Goal: Task Accomplishment & Management: Complete application form

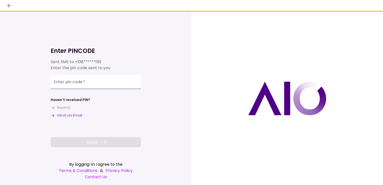
click at [104, 82] on input "Enter pin code   *" at bounding box center [96, 82] width 90 height 14
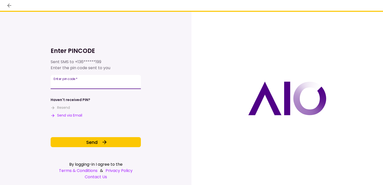
type input "******"
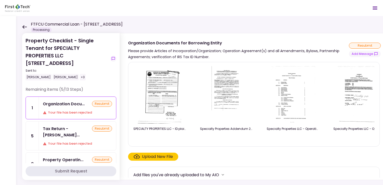
click at [24, 25] on icon at bounding box center [24, 27] width 5 height 4
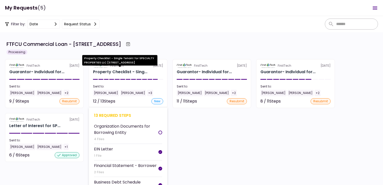
click at [116, 72] on div "Property Checklist - Sing..." at bounding box center [120, 72] width 54 height 6
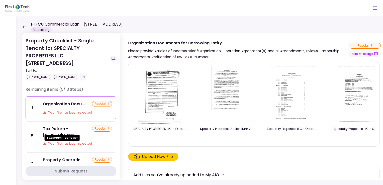
click at [57, 129] on div "Tax Return - [PERSON_NAME]..." at bounding box center [67, 132] width 49 height 13
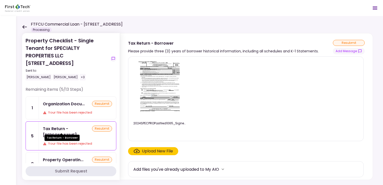
click at [58, 126] on div "Tax Return - [PERSON_NAME]..." at bounding box center [67, 132] width 49 height 13
click at [375, 9] on icon "Open menu" at bounding box center [375, 8] width 6 height 6
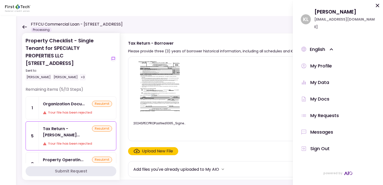
click at [324, 128] on div "Messages" at bounding box center [321, 132] width 23 height 8
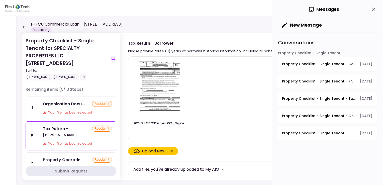
click at [326, 62] on span "Property Checklist - Single Tenant - Copy(s) of Lease(s) and Amendment(s)" at bounding box center [319, 63] width 74 height 5
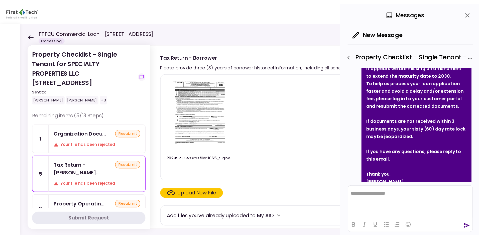
scroll to position [89, 0]
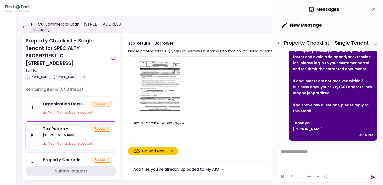
click at [374, 9] on icon "close" at bounding box center [374, 10] width 4 height 4
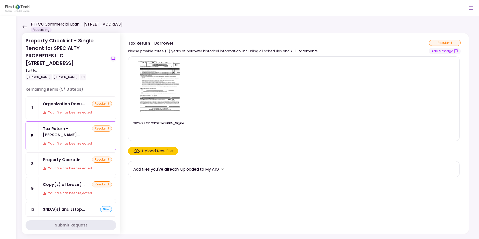
click at [26, 26] on icon at bounding box center [24, 27] width 5 height 4
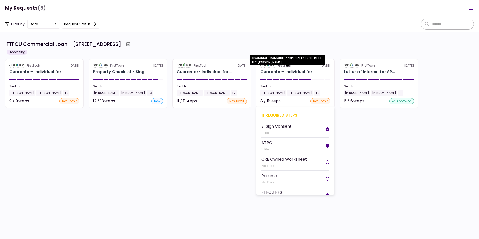
click at [282, 69] on div "Guarantor- Individual for..." at bounding box center [287, 72] width 55 height 6
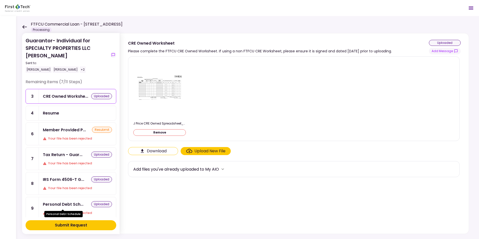
click at [60, 185] on div "Personal Debt Sch..." at bounding box center [63, 204] width 41 height 6
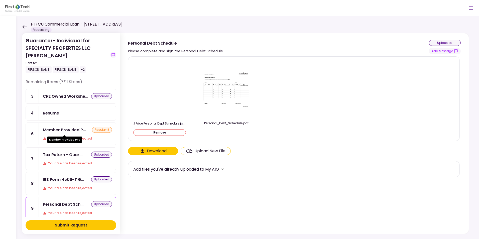
click at [66, 130] on div "Member Provided P..." at bounding box center [64, 130] width 43 height 6
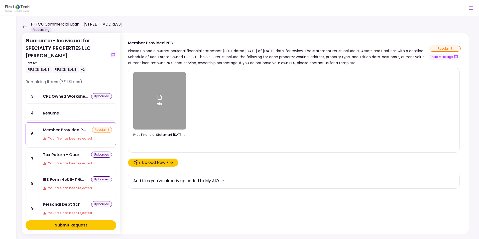
click at [160, 96] on icon at bounding box center [160, 97] width 4 height 5
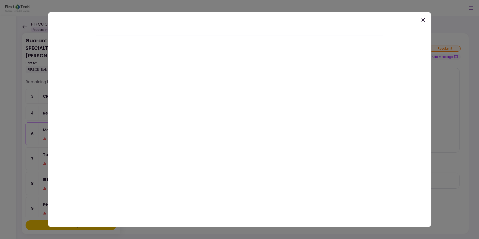
click at [383, 21] on icon at bounding box center [424, 20] width 4 height 4
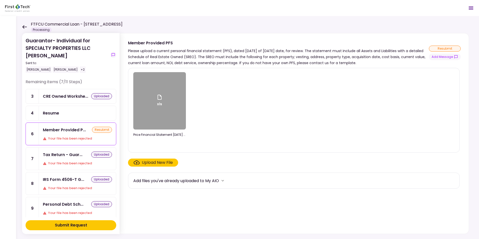
click at [147, 162] on div "Upload New File" at bounding box center [157, 163] width 31 height 6
click at [0, 0] on input "Upload New File" at bounding box center [0, 0] width 0 height 0
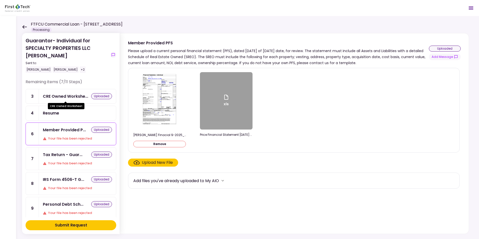
click at [66, 95] on div "CRE Owned Workshe..." at bounding box center [65, 96] width 45 height 6
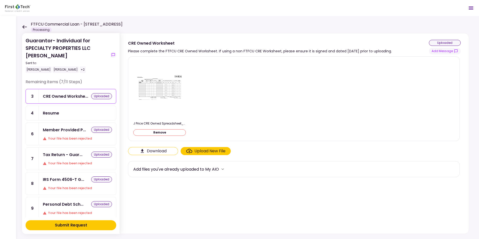
click at [165, 91] on img at bounding box center [160, 89] width 50 height 30
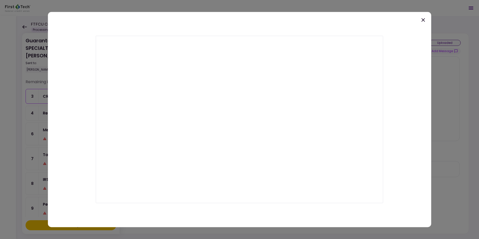
click at [383, 20] on icon at bounding box center [423, 20] width 6 height 6
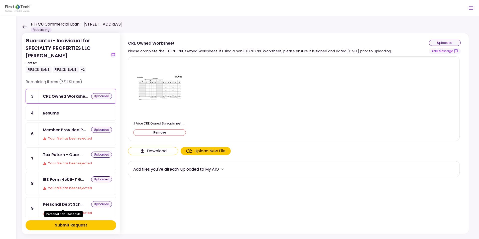
click at [61, 185] on div "Personal Debt Sch..." at bounding box center [63, 204] width 41 height 6
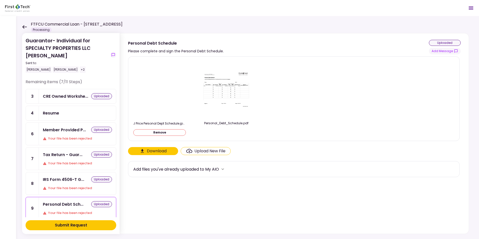
click at [160, 89] on img at bounding box center [160, 89] width 0 height 0
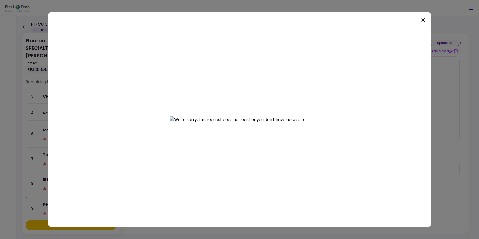
click at [383, 20] on icon at bounding box center [424, 20] width 4 height 4
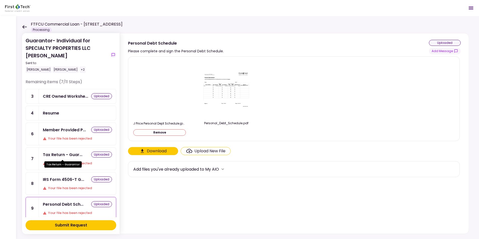
click at [63, 153] on div "Tax Return - Guar..." at bounding box center [63, 155] width 40 height 6
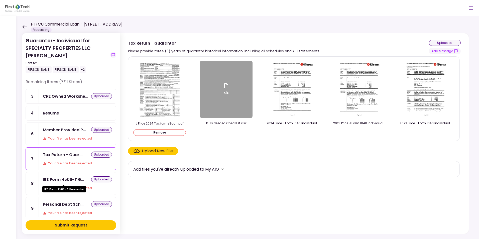
click at [62, 182] on div "IRS Form 4506-T G..." at bounding box center [63, 179] width 41 height 6
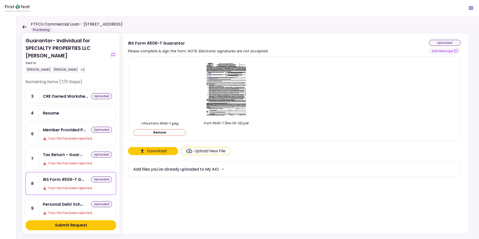
click at [24, 26] on icon at bounding box center [24, 27] width 5 height 4
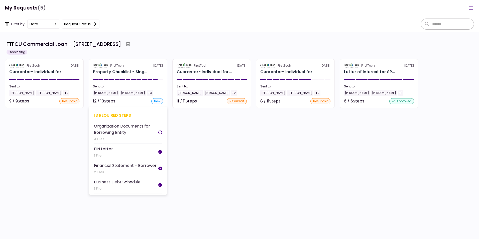
click at [103, 97] on section "FirstTech 16 Sep Property Checklist - Sing... Sent to: Charles Eldredge Scot Ha…" at bounding box center [128, 83] width 79 height 49
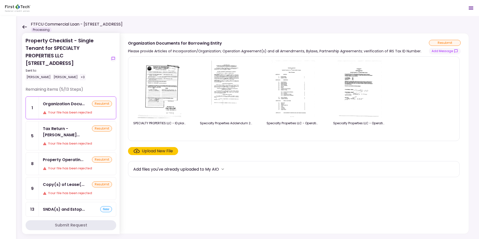
click at [25, 25] on icon at bounding box center [24, 27] width 5 height 4
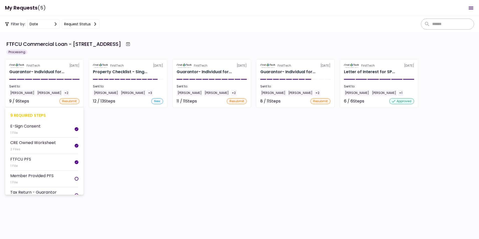
click at [33, 76] on section "FirstTech [DATE] Guarantor- Individual for... Sent to: [PERSON_NAME] [PERSON_NA…" at bounding box center [44, 83] width 79 height 49
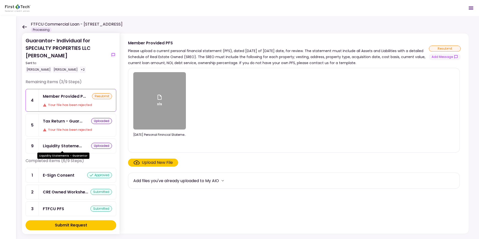
click at [63, 144] on div "Liquidity Stateme..." at bounding box center [62, 146] width 39 height 6
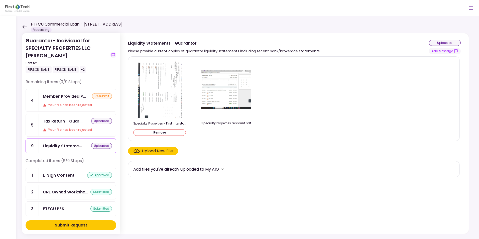
click at [23, 26] on icon at bounding box center [24, 27] width 5 height 4
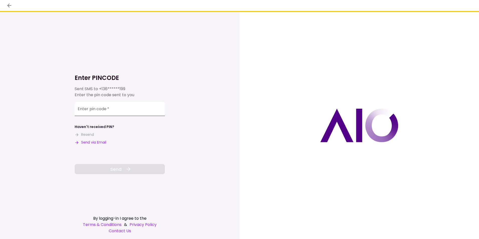
click at [113, 110] on input "Enter pin code   *" at bounding box center [120, 109] width 90 height 14
type input "*"
click at [115, 112] on input "Enter pin code   *" at bounding box center [120, 109] width 90 height 14
click at [123, 111] on input "Enter pin code   *" at bounding box center [120, 110] width 90 height 14
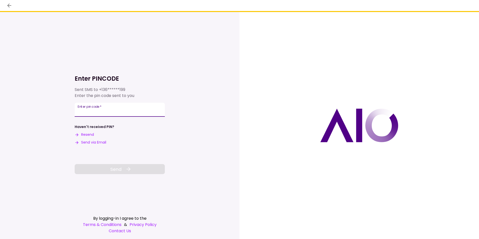
type input "*"
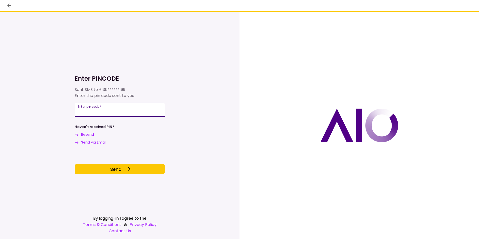
type input "******"
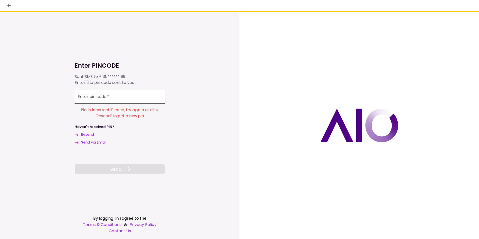
click at [123, 97] on input "Enter pin code   *" at bounding box center [120, 97] width 90 height 14
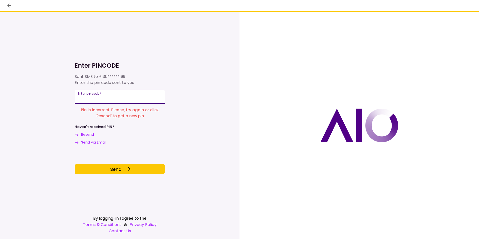
type input "******"
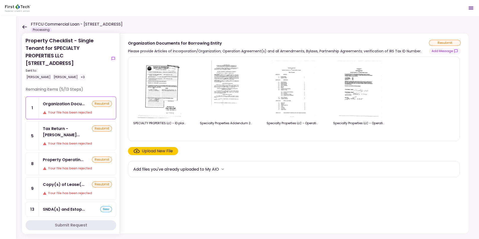
click at [24, 25] on icon at bounding box center [24, 27] width 5 height 4
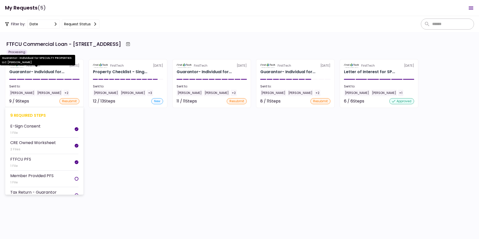
click at [26, 70] on div "Guarantor- Individual for..." at bounding box center [36, 72] width 55 height 6
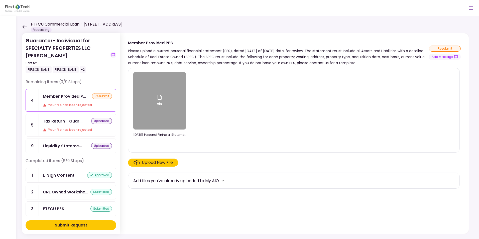
click at [471, 7] on icon "Open menu" at bounding box center [471, 8] width 5 height 3
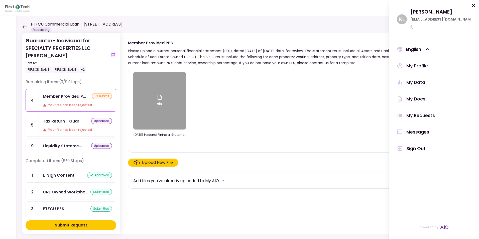
click at [342, 8] on header "FTFCU Commercial Loan - 1151-B Hospital Way Pocatello Processing 0 Messages New…" at bounding box center [239, 8] width 479 height 16
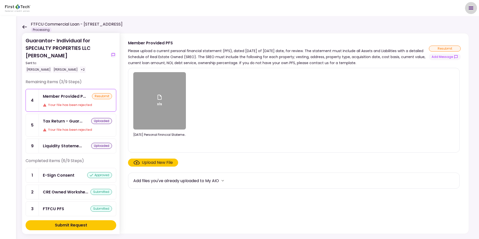
click at [472, 9] on icon "Open menu" at bounding box center [471, 8] width 5 height 3
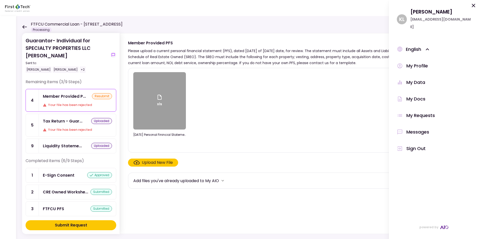
click at [416, 95] on div "My Docs" at bounding box center [416, 99] width 19 height 8
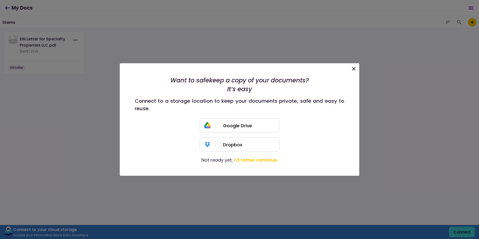
click at [352, 67] on icon at bounding box center [354, 69] width 6 height 6
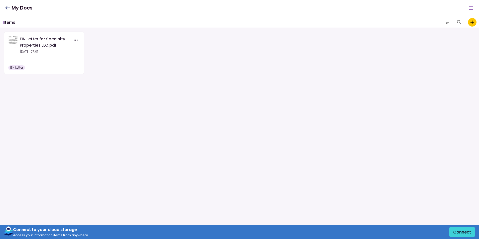
click at [7, 7] on icon at bounding box center [7, 8] width 5 height 4
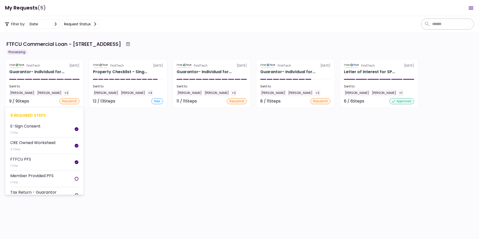
click at [32, 68] on section "FirstTech [DATE] Guarantor- Individual for... Sent to: [PERSON_NAME] [PERSON_NA…" at bounding box center [44, 83] width 79 height 49
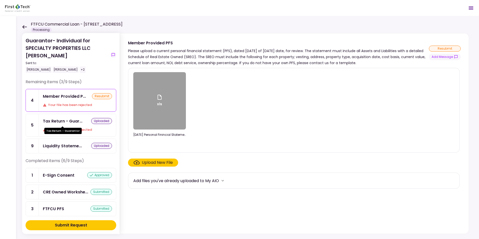
click at [55, 121] on div "Tax Return - Guar..." at bounding box center [63, 121] width 40 height 6
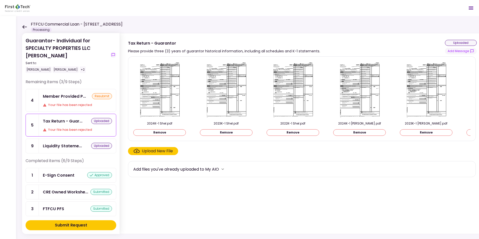
click at [225, 170] on icon "more" at bounding box center [222, 169] width 5 height 5
click at [224, 170] on icon "more" at bounding box center [223, 169] width 3 height 2
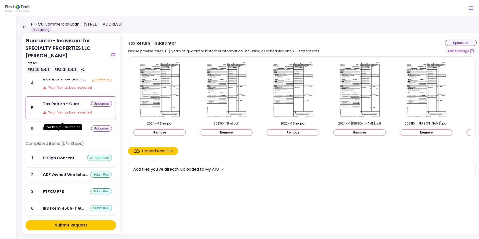
scroll to position [4, 0]
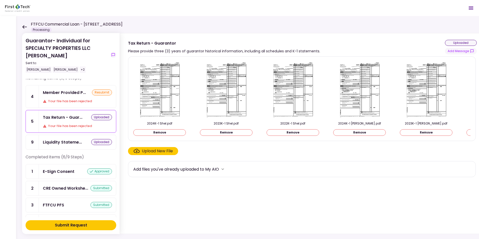
click at [23, 26] on icon at bounding box center [24, 27] width 5 height 4
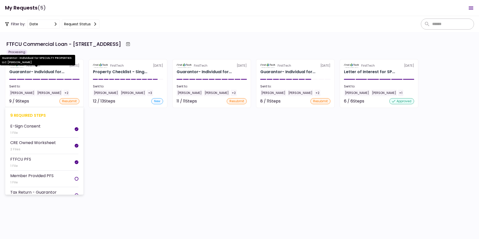
click at [21, 70] on div "Guarantor- Individual for..." at bounding box center [36, 72] width 55 height 6
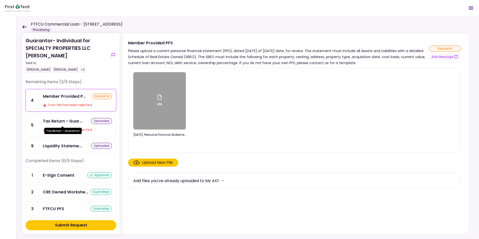
click at [53, 121] on div "Tax Return - Guar..." at bounding box center [63, 121] width 40 height 6
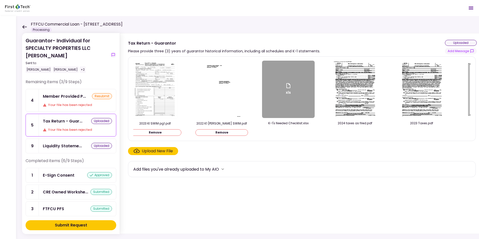
scroll to position [0, 516]
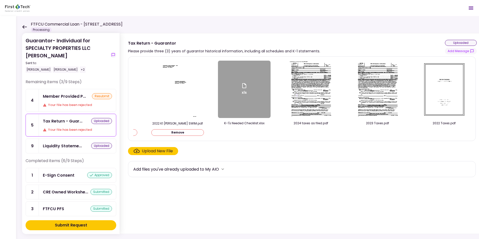
click at [24, 26] on icon at bounding box center [24, 27] width 5 height 4
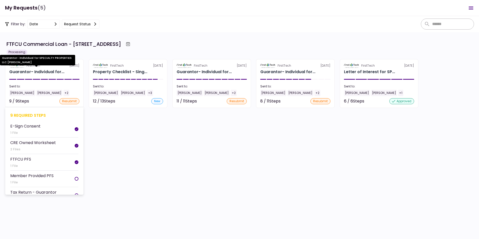
click at [21, 71] on div "Guarantor- Individual for..." at bounding box center [36, 72] width 55 height 6
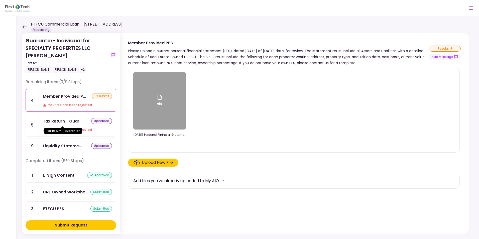
drag, startPoint x: 55, startPoint y: 118, endPoint x: 74, endPoint y: 123, distance: 19.1
click at [55, 118] on div "Tax Return - Guar..." at bounding box center [63, 121] width 40 height 6
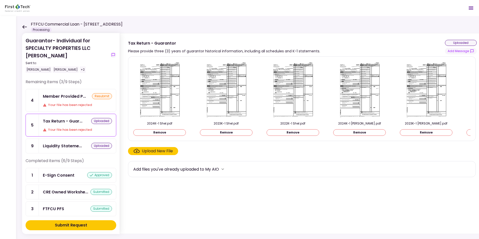
click at [224, 171] on icon "more" at bounding box center [222, 169] width 5 height 5
click at [71, 225] on div "Submit Request" at bounding box center [71, 225] width 32 height 6
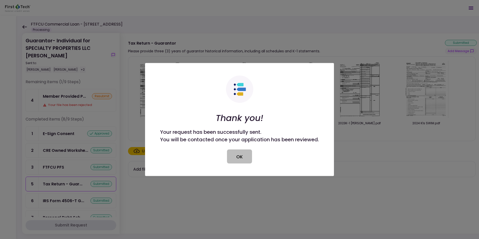
click at [241, 156] on button "OK" at bounding box center [239, 157] width 25 height 14
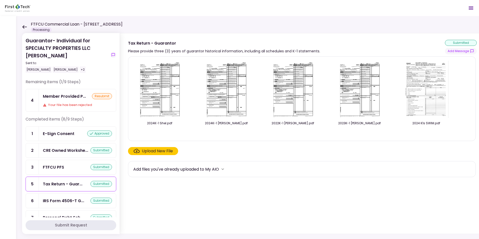
click at [24, 26] on icon at bounding box center [24, 27] width 5 height 4
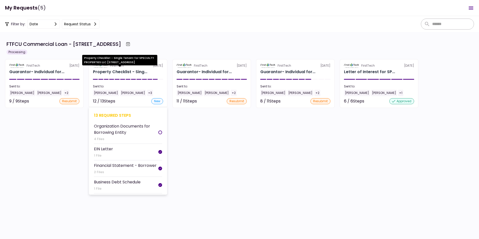
click at [102, 70] on div "Property Checklist - Sing..." at bounding box center [120, 72] width 54 height 6
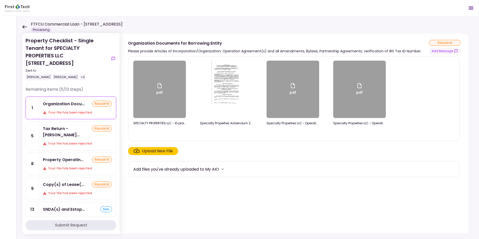
click at [24, 26] on icon at bounding box center [24, 27] width 5 height 4
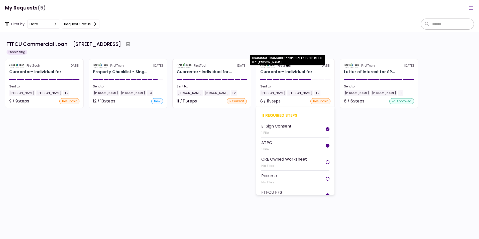
click at [285, 70] on div "Guarantor- Individual for..." at bounding box center [287, 72] width 55 height 6
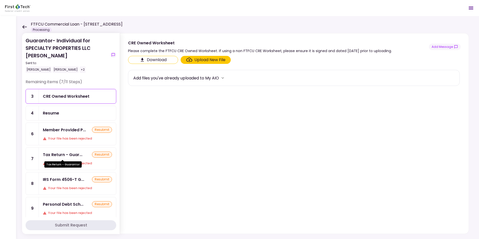
click at [64, 153] on div "Tax Return - Guar..." at bounding box center [63, 155] width 40 height 6
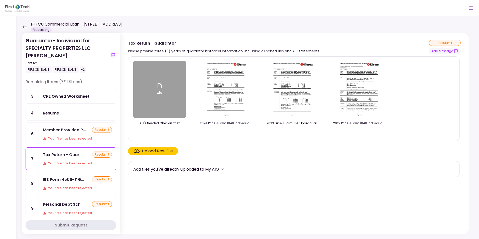
click at [24, 26] on icon at bounding box center [24, 27] width 5 height 4
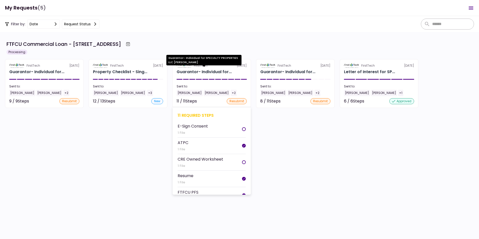
click at [195, 69] on div "Guarantor- Individual for..." at bounding box center [204, 72] width 55 height 6
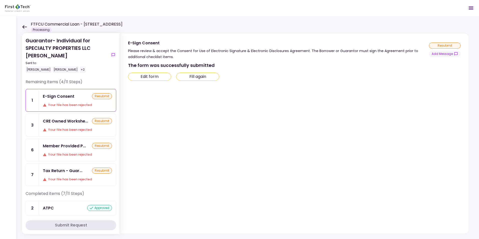
click at [24, 27] on icon at bounding box center [24, 27] width 5 height 4
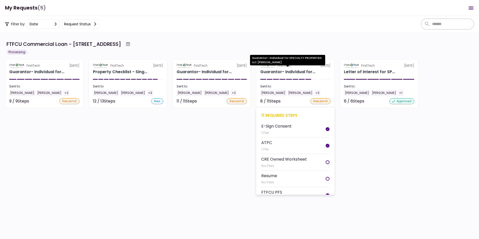
click at [273, 72] on div "Guarantor- Individual for..." at bounding box center [287, 72] width 55 height 6
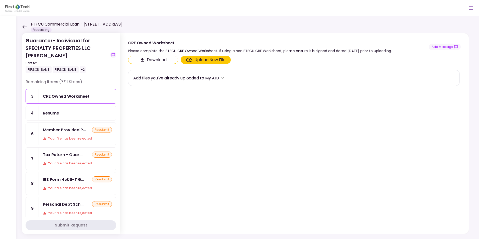
click at [61, 134] on div "Member Provided P... resubmit Your file has been rejected" at bounding box center [77, 134] width 77 height 22
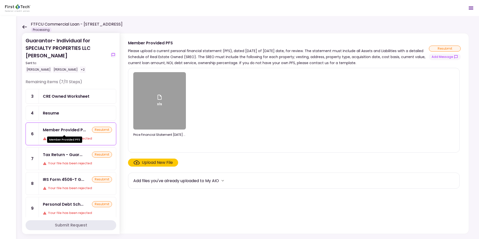
click at [62, 133] on div "Member Provided P..." at bounding box center [64, 130] width 43 height 6
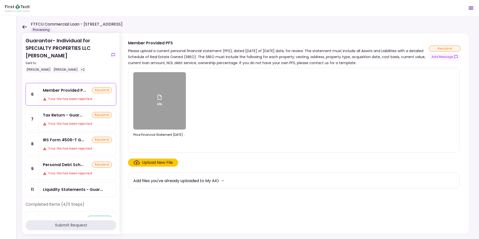
scroll to position [28, 0]
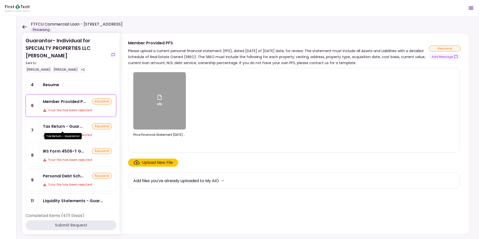
click at [63, 129] on div "Tax Return - Guar..." at bounding box center [63, 126] width 40 height 6
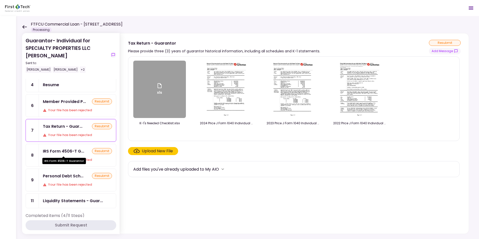
click at [61, 150] on div "IRS Form 4506-T G..." at bounding box center [63, 151] width 41 height 6
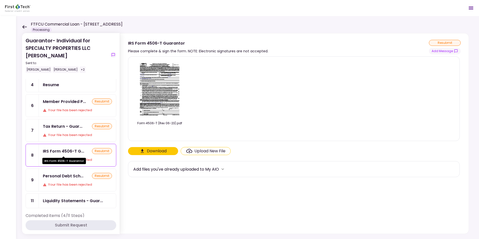
click at [66, 150] on div "IRS Form 4506-T G..." at bounding box center [63, 151] width 41 height 6
click at [224, 170] on icon "more" at bounding box center [223, 169] width 3 height 2
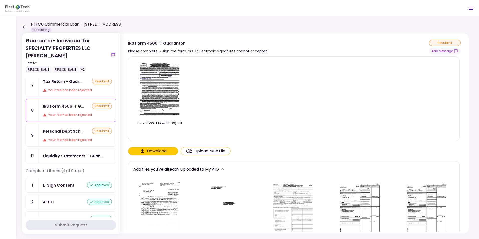
scroll to position [50, 0]
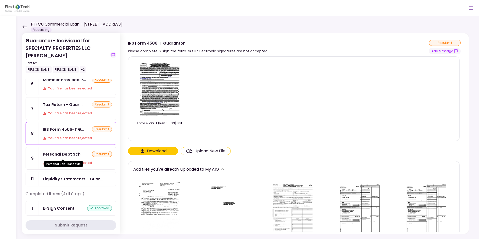
click at [65, 155] on div "Personal Debt Sch..." at bounding box center [63, 154] width 41 height 6
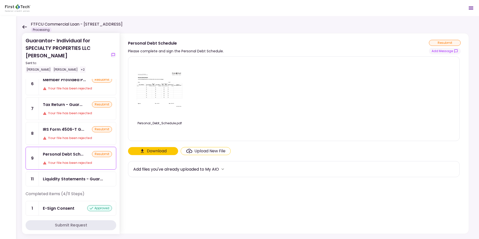
click at [67, 83] on div "Member Provided P... resubmit Your file has been rejected" at bounding box center [77, 84] width 77 height 22
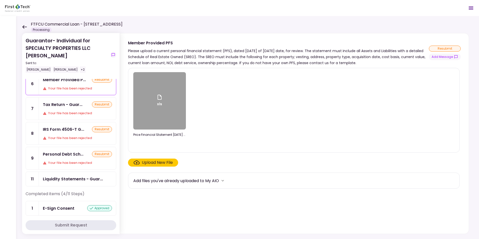
click at [151, 161] on div "Upload New File" at bounding box center [157, 163] width 31 height 6
click at [0, 0] on input "Upload New File" at bounding box center [0, 0] width 0 height 0
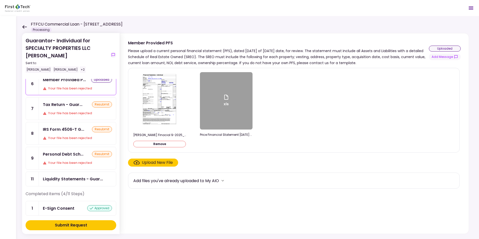
click at [72, 224] on div "Submit Request" at bounding box center [71, 225] width 32 height 6
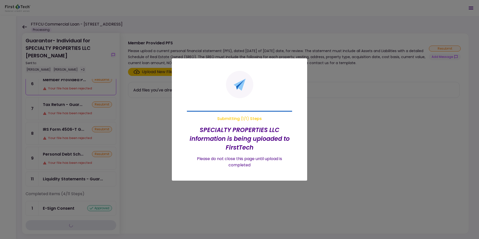
scroll to position [25, 0]
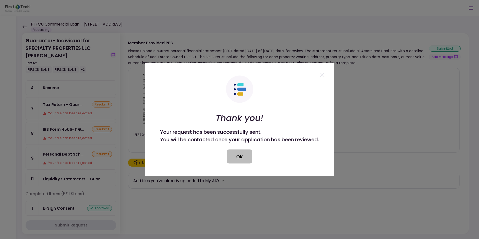
click at [243, 156] on button "OK" at bounding box center [239, 157] width 25 height 14
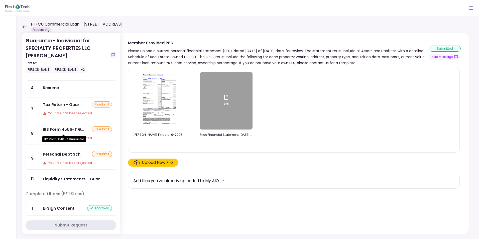
click at [65, 129] on div "IRS Form 4506-T G..." at bounding box center [63, 129] width 41 height 6
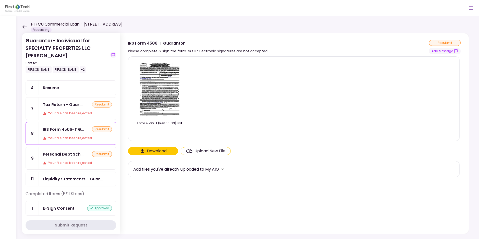
click at [207, 150] on div "Upload New File" at bounding box center [209, 151] width 31 height 6
click at [0, 0] on input "Upload New File" at bounding box center [0, 0] width 0 height 0
click at [207, 150] on div "Upload New File" at bounding box center [209, 151] width 31 height 6
click at [0, 0] on input "Upload New File" at bounding box center [0, 0] width 0 height 0
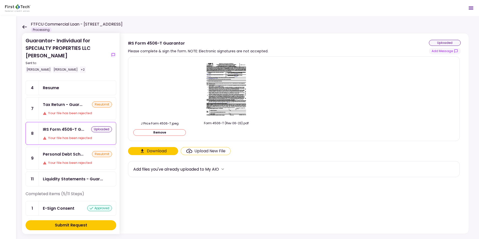
click at [66, 224] on div "Submit Request" at bounding box center [71, 225] width 32 height 6
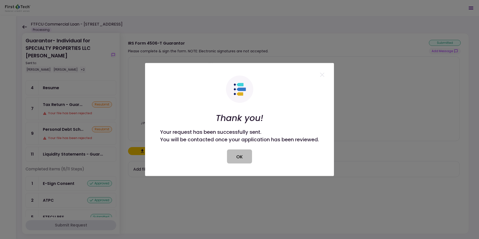
click at [242, 154] on button "OK" at bounding box center [239, 157] width 25 height 14
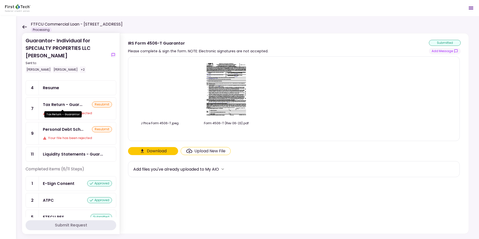
click at [70, 103] on div "Tax Return - Guar..." at bounding box center [63, 105] width 40 height 6
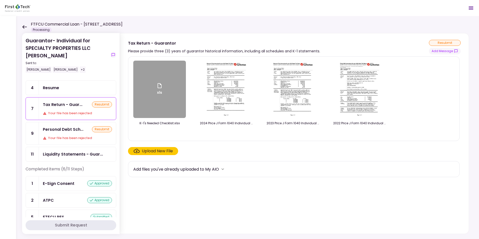
click at [149, 150] on div "Upload New File" at bounding box center [157, 151] width 31 height 6
click at [0, 0] on input "Upload New File" at bounding box center [0, 0] width 0 height 0
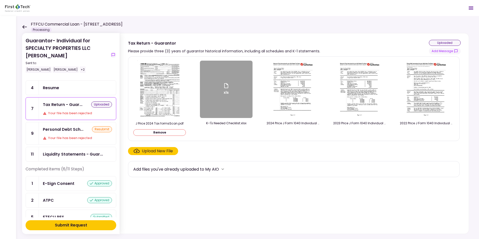
click at [63, 224] on div "Submit Request" at bounding box center [71, 225] width 32 height 6
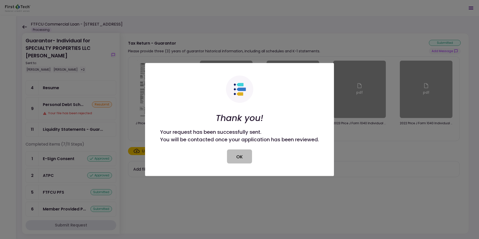
click at [241, 155] on button "OK" at bounding box center [239, 157] width 25 height 14
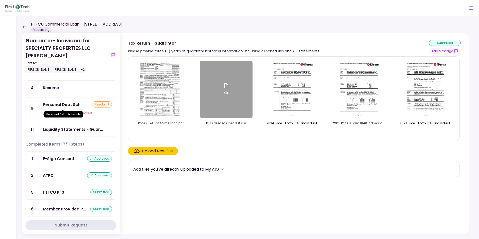
click at [64, 102] on div "Personal Debt Sch..." at bounding box center [63, 105] width 41 height 6
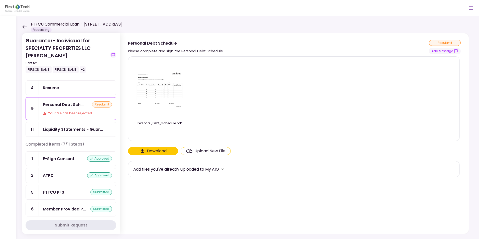
click at [156, 87] on img at bounding box center [160, 89] width 50 height 39
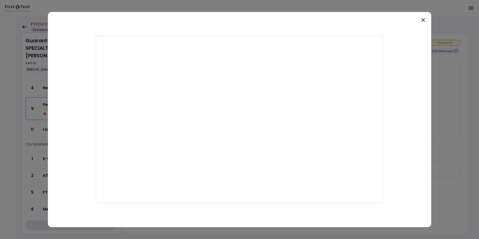
click at [424, 19] on icon at bounding box center [423, 20] width 6 height 6
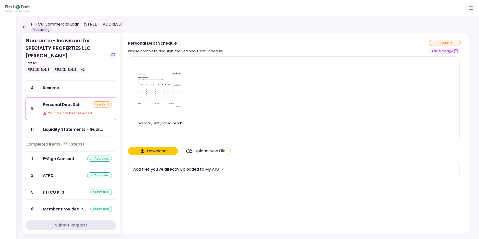
click at [61, 113] on div "Your file has been rejected" at bounding box center [77, 113] width 69 height 5
click at [50, 112] on div "Your file has been rejected" at bounding box center [77, 113] width 69 height 5
click at [79, 113] on div "Your file has been rejected" at bounding box center [77, 113] width 69 height 5
click at [44, 113] on icon at bounding box center [45, 114] width 4 height 4
click at [59, 113] on div "Your file has been rejected" at bounding box center [77, 113] width 69 height 5
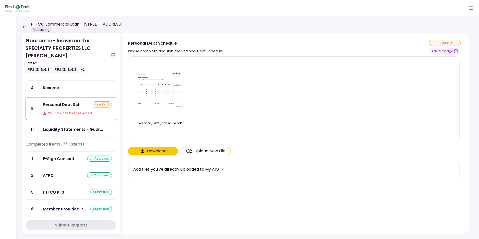
click at [59, 113] on div "Your file has been rejected" at bounding box center [77, 113] width 69 height 5
click at [471, 7] on icon "Open menu" at bounding box center [471, 8] width 5 height 3
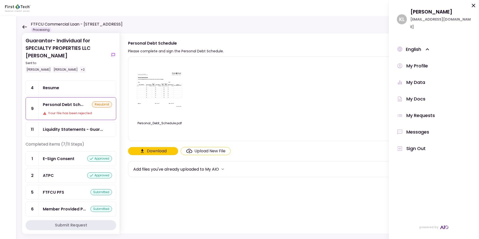
click at [421, 128] on div "Messages" at bounding box center [418, 132] width 23 height 8
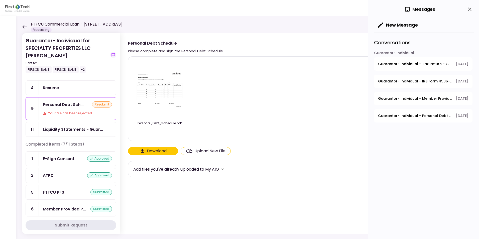
click at [417, 116] on span "Guarantor- Individual - Personal Debt Schedule" at bounding box center [415, 115] width 74 height 5
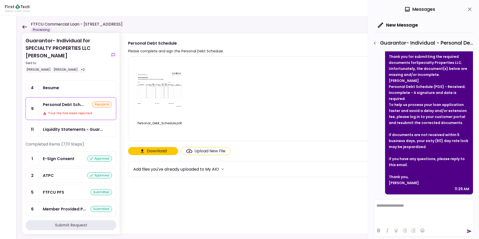
scroll to position [10, 0]
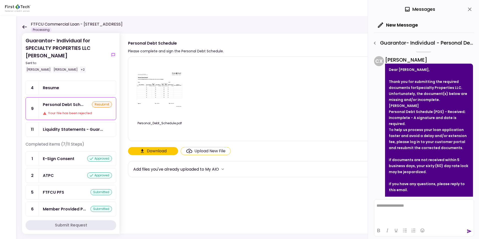
click at [471, 9] on icon "close" at bounding box center [470, 9] width 6 height 6
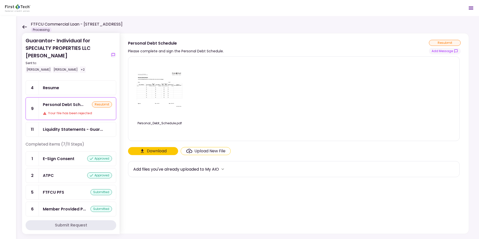
click at [59, 86] on div "Resume" at bounding box center [51, 88] width 16 height 6
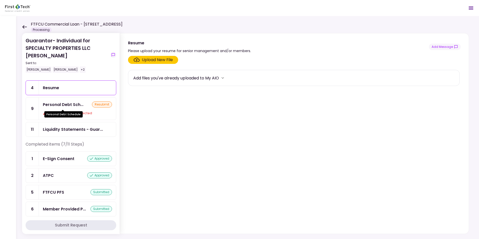
click at [58, 106] on div "Personal Debt Sch..." at bounding box center [63, 105] width 41 height 6
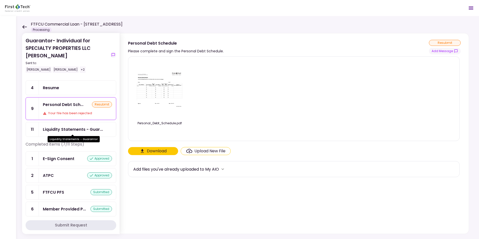
click at [59, 128] on div "Liquidity Statements - Guar..." at bounding box center [73, 129] width 60 height 6
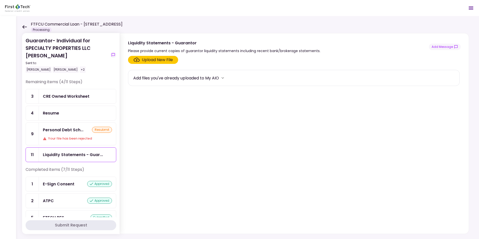
click at [57, 94] on div "CRE Owned Worksheet" at bounding box center [66, 96] width 47 height 6
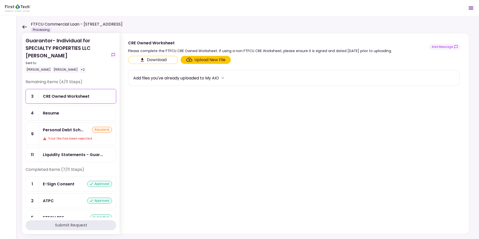
click at [47, 94] on div "CRE Owned Worksheet" at bounding box center [66, 96] width 47 height 6
click at [60, 129] on div "Personal Debt Sch..." at bounding box center [63, 130] width 41 height 6
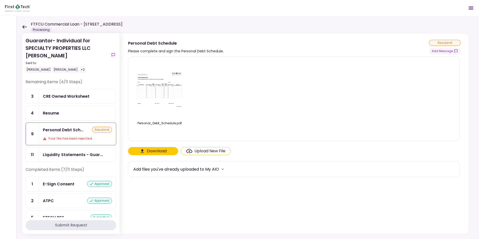
click at [209, 149] on div "Upload New File" at bounding box center [209, 151] width 31 height 6
click at [0, 0] on input "Upload New File" at bounding box center [0, 0] width 0 height 0
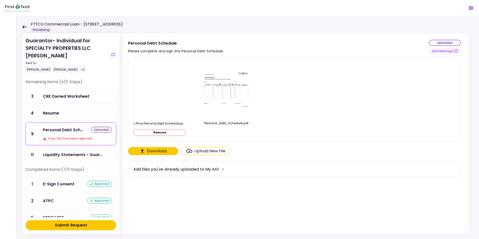
click at [62, 225] on div "Submit Request" at bounding box center [71, 225] width 32 height 6
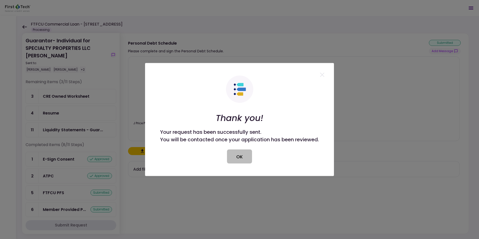
click at [240, 154] on button "OK" at bounding box center [239, 157] width 25 height 14
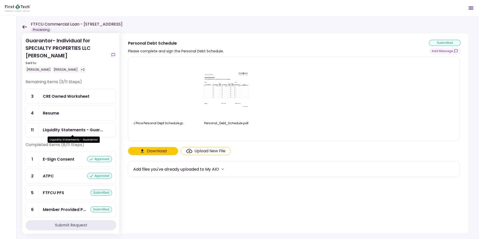
click at [63, 128] on div "Liquidity Statements - Guar..." at bounding box center [73, 130] width 60 height 6
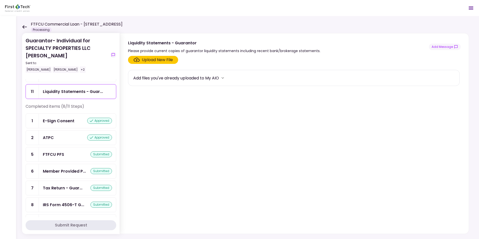
scroll to position [71, 0]
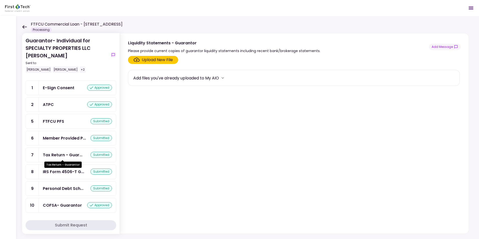
click at [60, 154] on div "Tax Return - Guar..." at bounding box center [63, 155] width 40 height 6
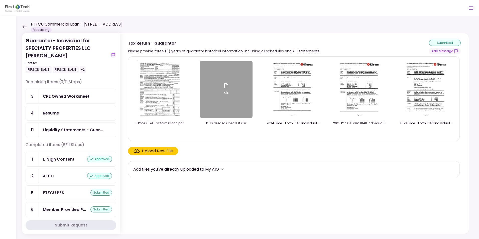
click at [362, 91] on img at bounding box center [359, 89] width 45 height 57
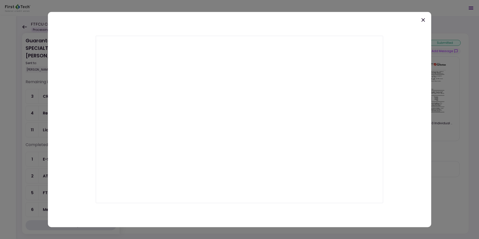
click at [424, 20] on icon at bounding box center [424, 20] width 4 height 4
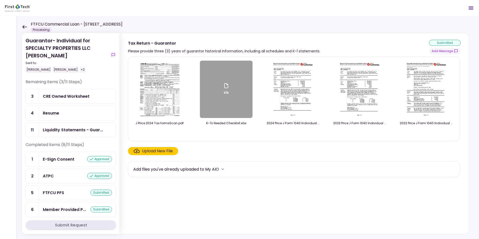
click at [24, 25] on icon at bounding box center [24, 27] width 5 height 4
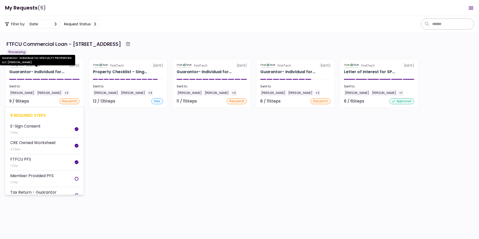
click at [18, 70] on div "Guarantor- Individual for..." at bounding box center [36, 72] width 55 height 6
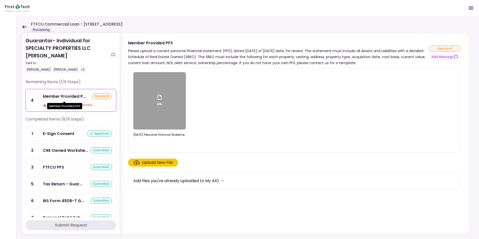
click at [66, 94] on div "Member Provided P..." at bounding box center [64, 96] width 43 height 6
click at [24, 25] on icon at bounding box center [24, 27] width 5 height 4
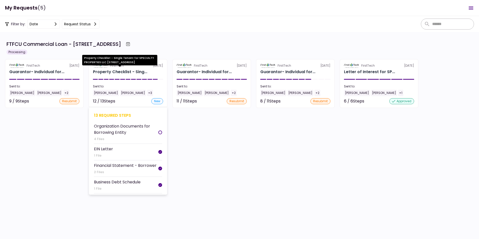
click at [107, 69] on div "Property Checklist - Sing..." at bounding box center [120, 72] width 54 height 6
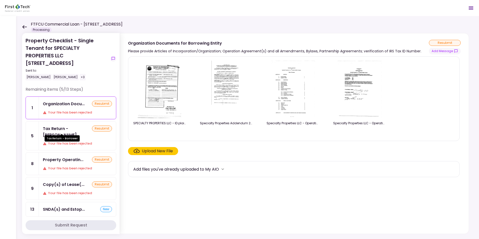
click at [58, 126] on div "Tax Return - [PERSON_NAME]..." at bounding box center [67, 132] width 49 height 13
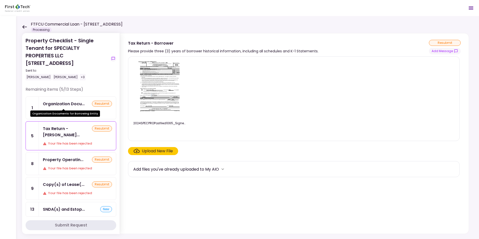
click at [73, 104] on div "Organization Docu..." at bounding box center [64, 104] width 42 height 6
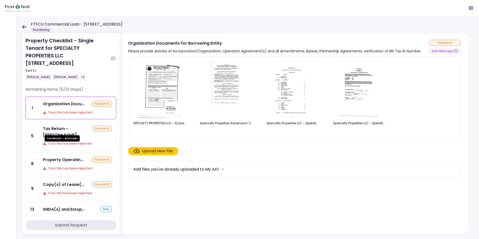
click at [65, 128] on div "Tax Return - [PERSON_NAME]..." at bounding box center [67, 132] width 49 height 13
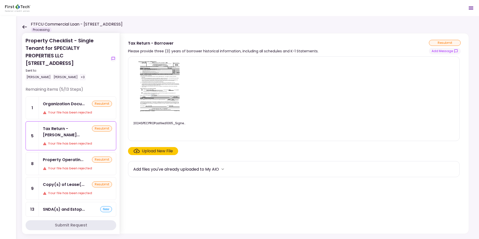
click at [161, 91] on img at bounding box center [159, 89] width 45 height 57
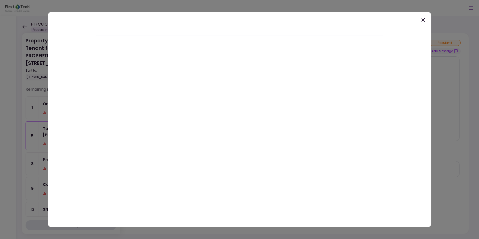
click at [423, 19] on icon at bounding box center [423, 20] width 6 height 6
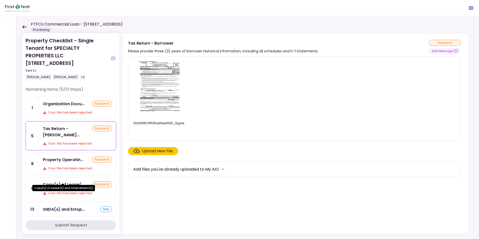
click at [66, 181] on div "Copy(s) of Lease(..." at bounding box center [64, 184] width 42 height 6
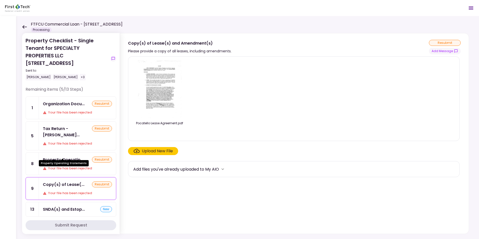
click at [67, 157] on div "Property Operatin..." at bounding box center [63, 160] width 41 height 6
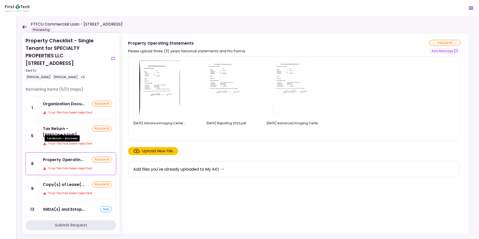
click at [71, 127] on div "Tax Return - [PERSON_NAME]..." at bounding box center [67, 132] width 49 height 13
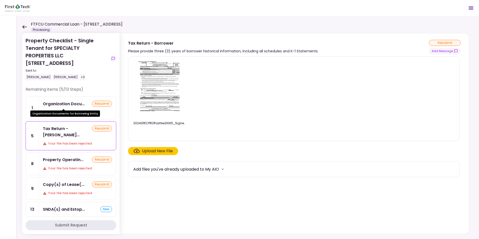
click at [61, 102] on div "Organization Docu..." at bounding box center [64, 104] width 42 height 6
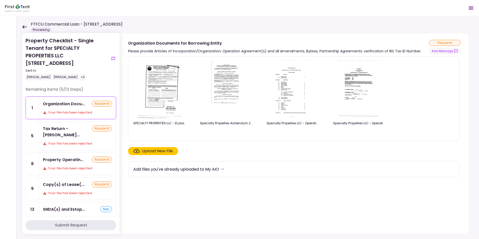
click at [160, 89] on img at bounding box center [160, 89] width 44 height 57
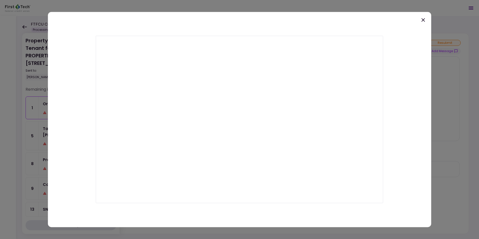
click at [423, 19] on icon at bounding box center [423, 20] width 6 height 6
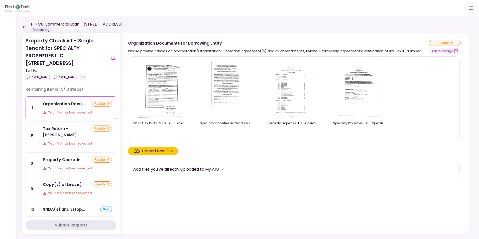
click at [223, 88] on img at bounding box center [226, 89] width 35 height 57
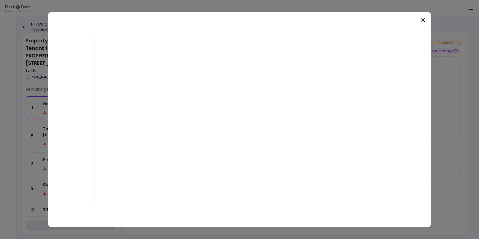
click at [424, 20] on icon at bounding box center [424, 20] width 4 height 4
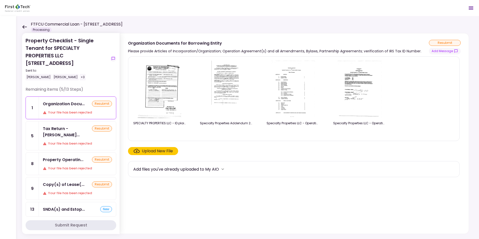
click at [288, 89] on img at bounding box center [293, 89] width 45 height 57
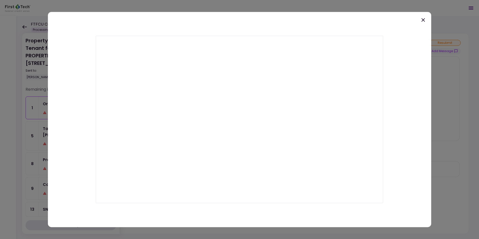
click at [422, 20] on icon at bounding box center [423, 20] width 6 height 6
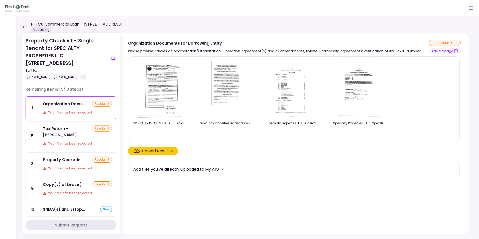
click at [357, 86] on img at bounding box center [359, 89] width 45 height 57
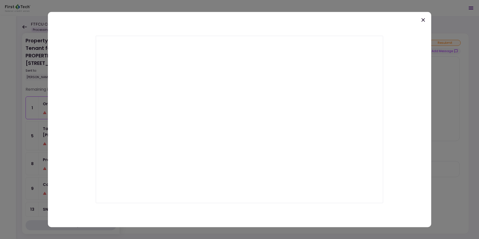
click at [424, 20] on icon at bounding box center [424, 20] width 4 height 4
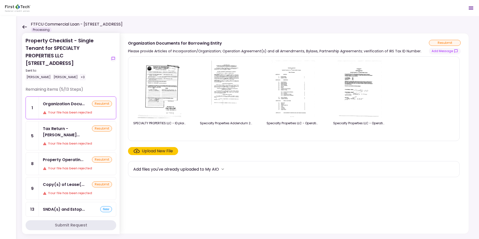
click at [471, 8] on icon "Open menu" at bounding box center [471, 8] width 5 height 3
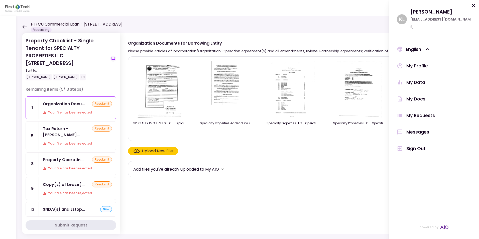
click at [419, 128] on div "Messages" at bounding box center [418, 132] width 23 height 8
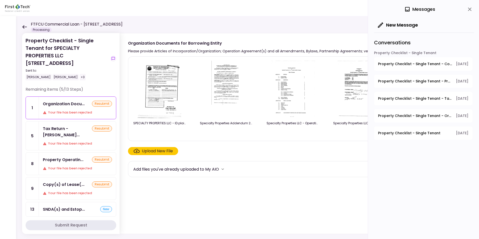
click at [418, 64] on span "Property Checklist - Single Tenant - Copy(s) of Lease(s) and Amendment(s)" at bounding box center [415, 63] width 74 height 5
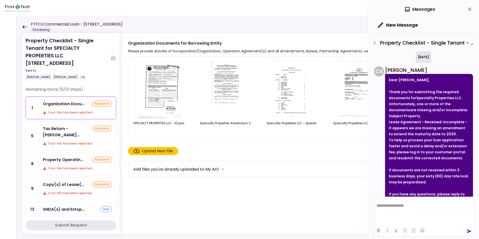
scroll to position [35, 0]
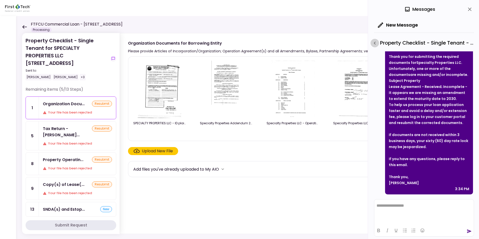
click at [376, 43] on icon "button" at bounding box center [375, 43] width 6 height 6
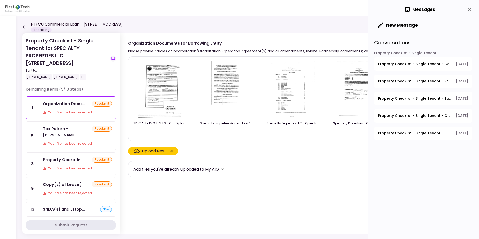
click at [421, 81] on span "Property Checklist - Single Tenant - Property Operating Statements" at bounding box center [415, 81] width 74 height 5
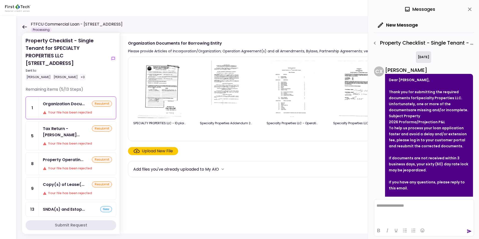
scroll to position [23, 0]
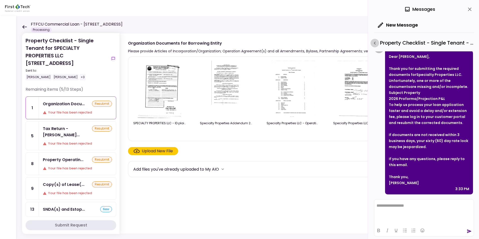
click at [376, 43] on icon "button" at bounding box center [375, 43] width 6 height 6
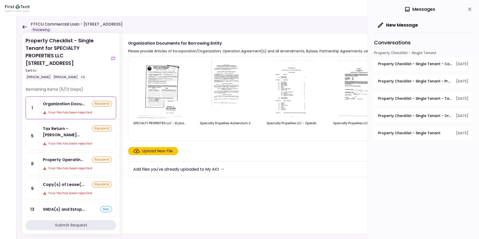
click at [414, 99] on span "Property Checklist - Single Tenant - Tax Return - Borrower" at bounding box center [415, 98] width 74 height 5
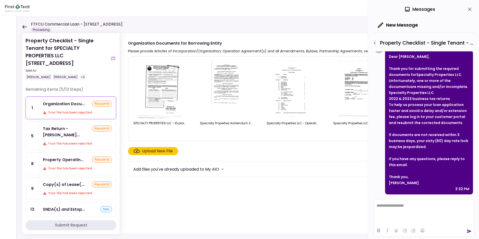
click at [375, 44] on icon "button" at bounding box center [375, 43] width 2 height 3
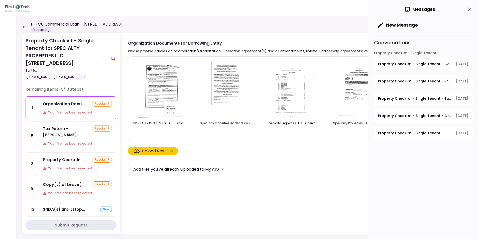
click at [409, 116] on span "Property Checklist - Single Tenant - Organization Documents for Borrowing Entity" at bounding box center [415, 115] width 74 height 5
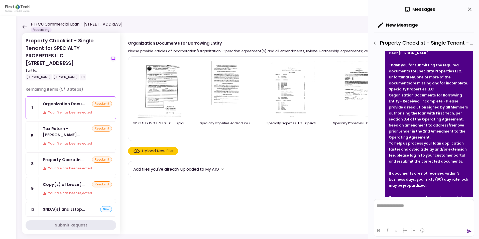
scroll to position [197, 0]
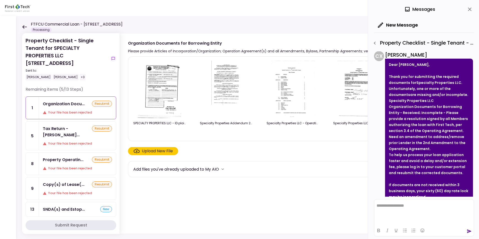
click at [352, 90] on img at bounding box center [359, 89] width 45 height 57
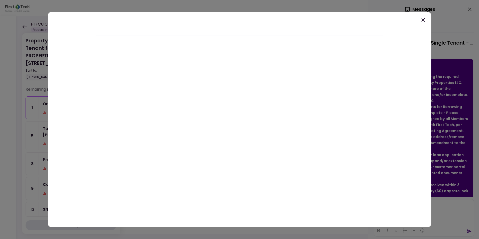
click at [425, 19] on icon at bounding box center [423, 20] width 6 height 6
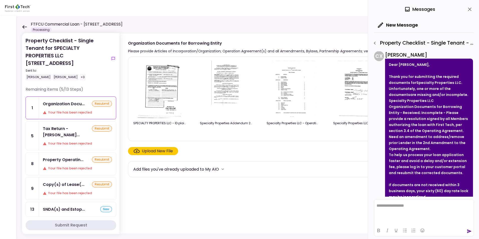
click at [230, 82] on img at bounding box center [226, 89] width 35 height 57
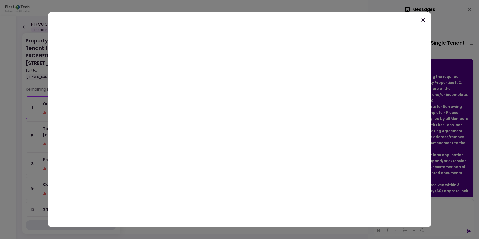
click at [421, 21] on icon at bounding box center [423, 20] width 6 height 6
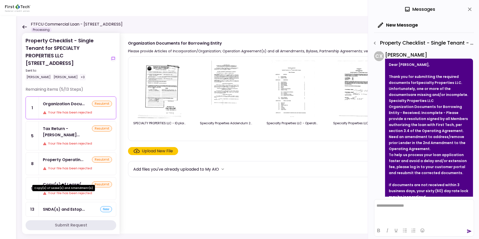
click at [69, 181] on div "Copy(s) of Lease(..." at bounding box center [64, 184] width 42 height 6
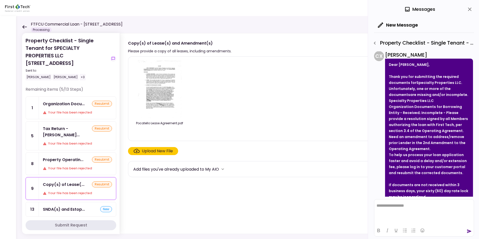
click at [156, 84] on img at bounding box center [159, 89] width 45 height 57
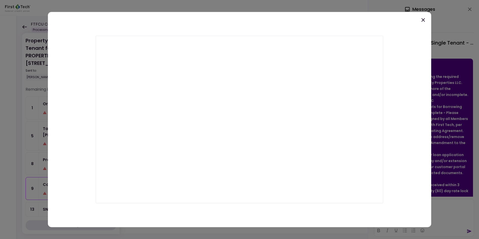
click at [422, 20] on icon at bounding box center [423, 20] width 6 height 6
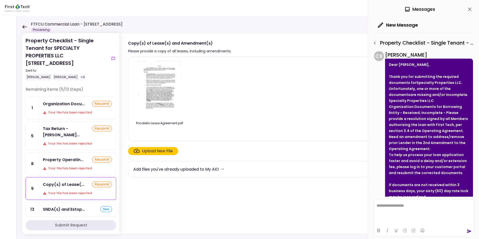
click at [374, 43] on icon "button" at bounding box center [375, 43] width 6 height 6
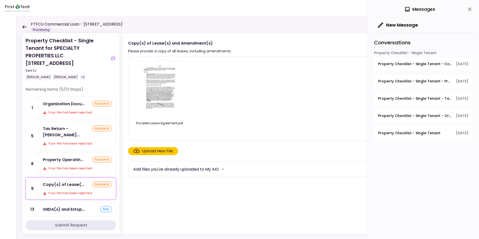
click at [431, 63] on span "Property Checklist - Single Tenant - Copy(s) of Lease(s) and Amendment(s)" at bounding box center [415, 63] width 74 height 5
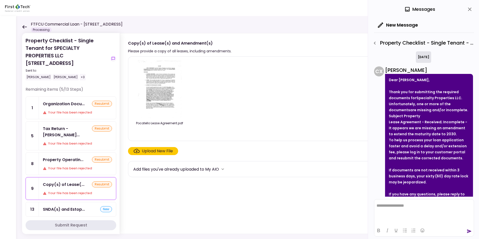
scroll to position [35, 0]
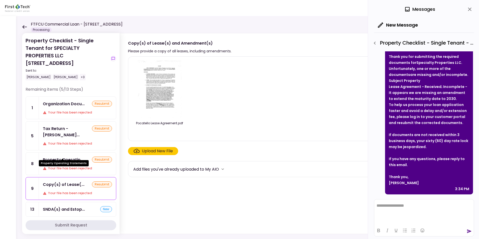
click at [65, 157] on div "Property Operatin..." at bounding box center [63, 160] width 41 height 6
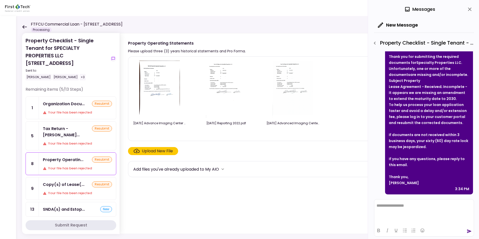
click at [375, 42] on icon "button" at bounding box center [375, 43] width 6 height 6
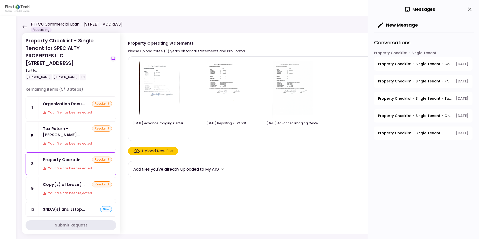
click at [23, 26] on icon at bounding box center [24, 27] width 5 height 4
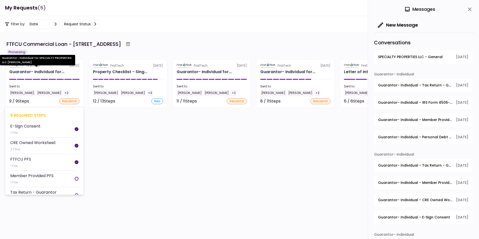
click at [29, 70] on div "Guarantor- Individual for..." at bounding box center [36, 72] width 55 height 6
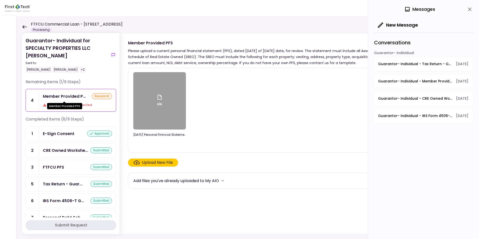
click at [65, 94] on div "Member Provided P..." at bounding box center [64, 96] width 43 height 6
click at [410, 79] on span "Guarantor- Individual - Member Provided PFS" at bounding box center [415, 81] width 74 height 5
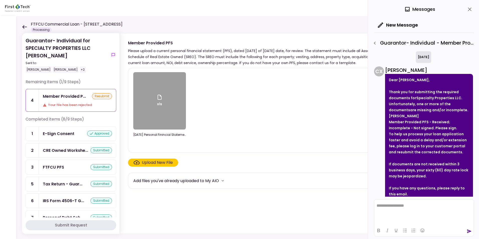
scroll to position [29, 0]
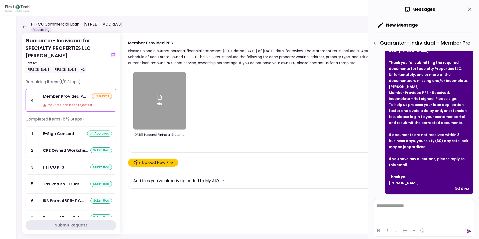
click at [161, 101] on div "xls" at bounding box center [160, 101] width 6 height 14
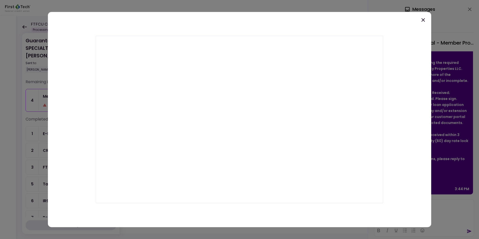
click at [423, 22] on icon at bounding box center [423, 20] width 6 height 6
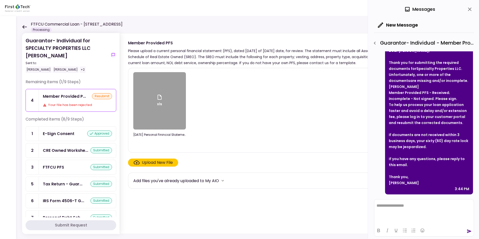
click at [23, 26] on icon at bounding box center [24, 27] width 5 height 4
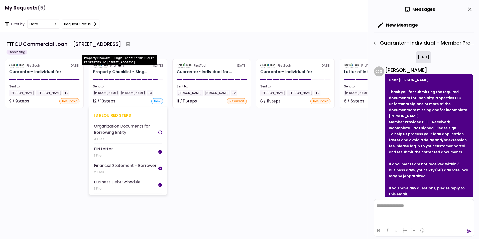
scroll to position [29, 0]
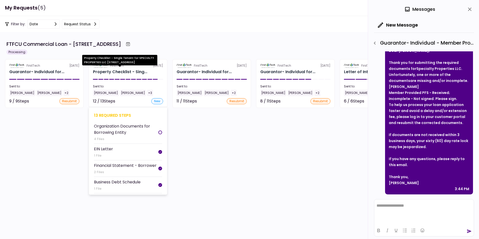
click at [115, 71] on div "Property Checklist - Sing..." at bounding box center [120, 72] width 54 height 6
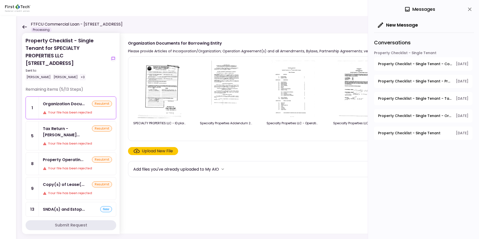
click at [416, 63] on span "Property Checklist - Single Tenant - Copy(s) of Lease(s) and Amendment(s)" at bounding box center [415, 63] width 74 height 5
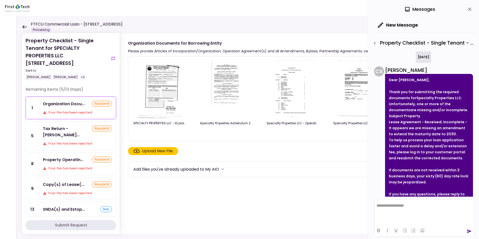
scroll to position [35, 0]
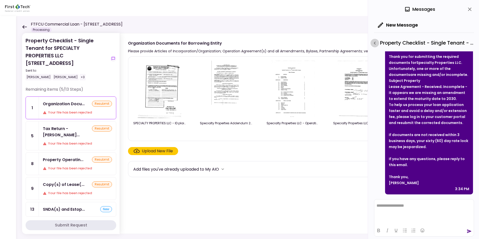
click at [374, 43] on icon "button" at bounding box center [375, 43] width 6 height 6
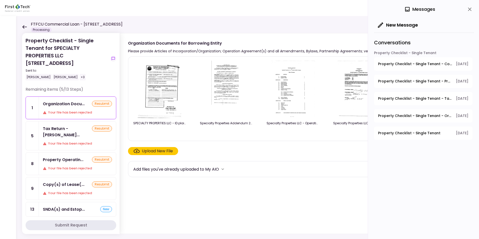
click at [414, 79] on span "Property Checklist - Single Tenant - Property Operating Statements" at bounding box center [415, 81] width 74 height 5
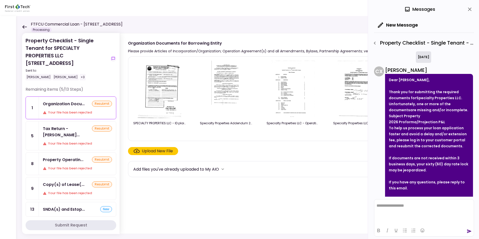
scroll to position [23, 0]
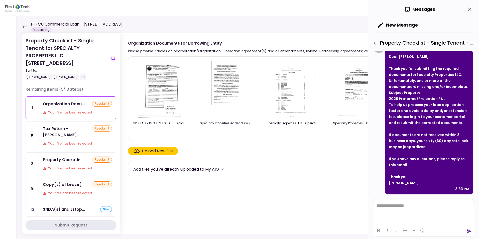
click at [374, 42] on icon "button" at bounding box center [375, 43] width 6 height 6
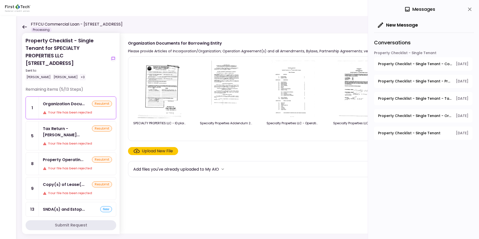
click at [405, 98] on span "Property Checklist - Single Tenant - Tax Return - Borrower" at bounding box center [415, 98] width 74 height 5
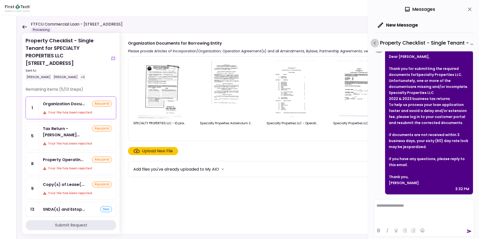
click at [376, 43] on icon "button" at bounding box center [375, 43] width 6 height 6
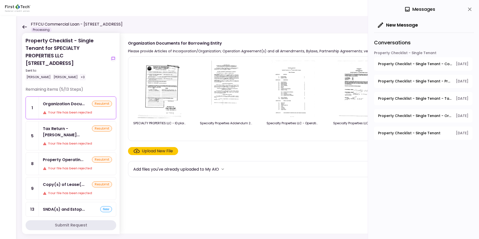
click at [405, 115] on span "Property Checklist - Single Tenant - Organization Documents for Borrowing Entity" at bounding box center [415, 115] width 74 height 5
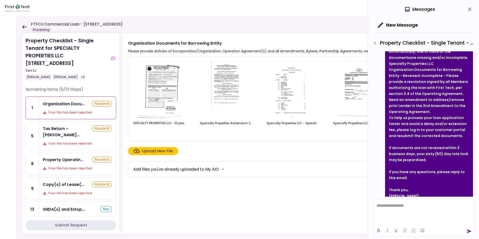
scroll to position [222, 0]
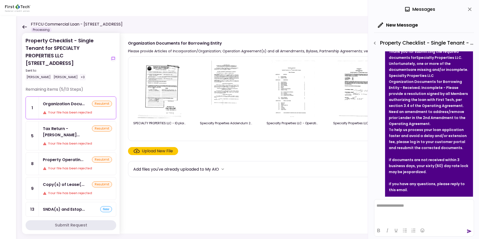
click at [375, 43] on icon "button" at bounding box center [375, 43] width 6 height 6
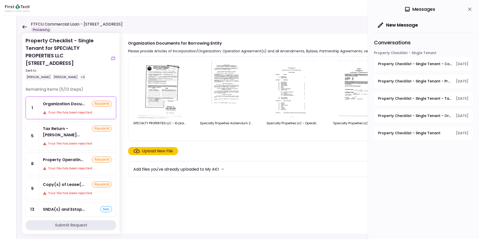
click at [413, 97] on span "Property Checklist - Single Tenant - Tax Return - Borrower" at bounding box center [415, 98] width 74 height 5
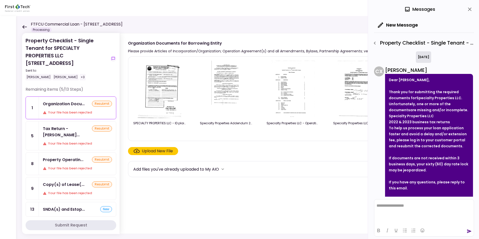
scroll to position [23, 0]
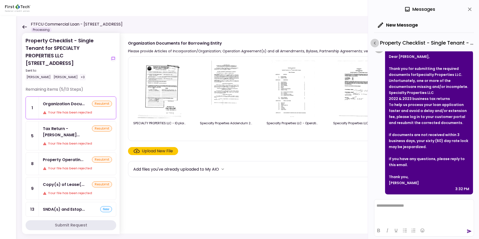
click at [375, 43] on icon "button" at bounding box center [375, 43] width 6 height 6
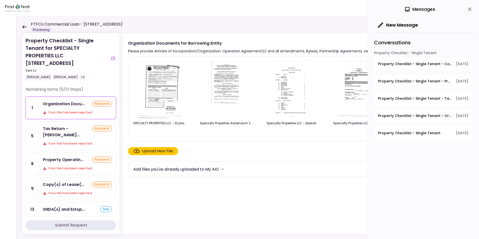
click at [405, 79] on span "Property Checklist - Single Tenant - Property Operating Statements" at bounding box center [415, 81] width 74 height 5
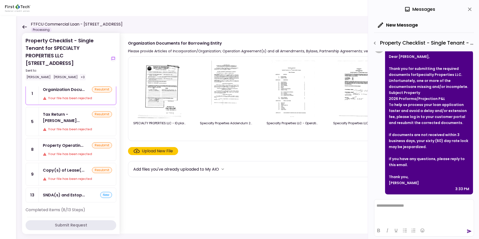
scroll to position [0, 0]
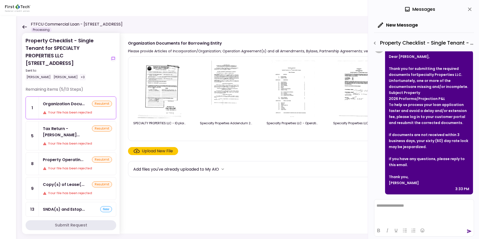
click at [25, 26] on icon at bounding box center [24, 27] width 5 height 4
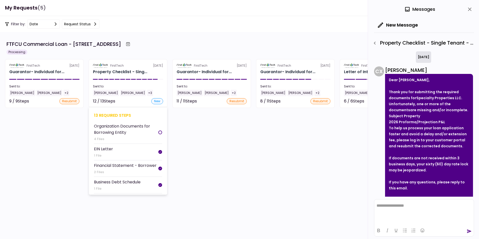
scroll to position [23, 0]
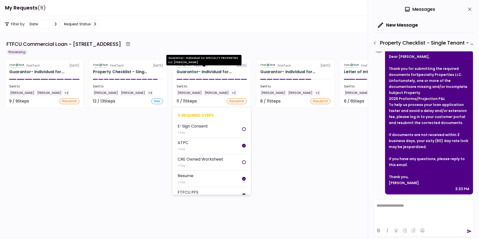
click at [196, 71] on div "Guarantor- Individual for..." at bounding box center [204, 72] width 55 height 6
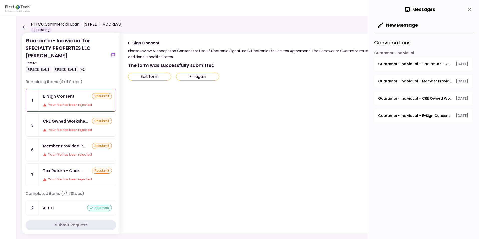
click at [407, 63] on span "Guarantor- Individual - Tax Return - Guarantor" at bounding box center [415, 63] width 74 height 5
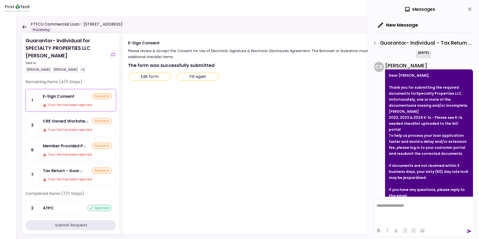
scroll to position [4, 0]
click at [63, 168] on div "Tax Return - Guar..." at bounding box center [63, 171] width 40 height 6
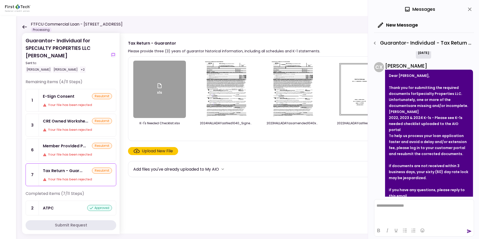
click at [225, 90] on img at bounding box center [226, 89] width 45 height 57
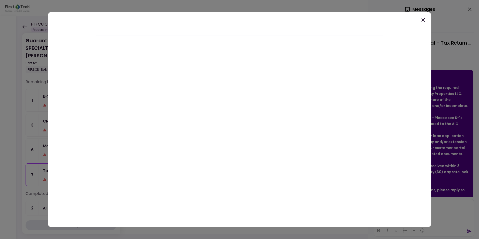
click at [423, 21] on icon at bounding box center [423, 20] width 6 height 6
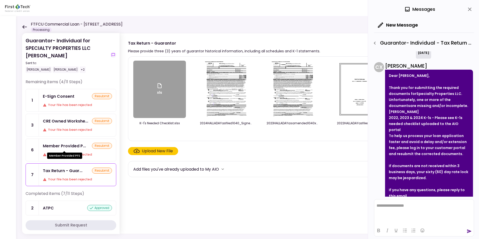
click at [61, 145] on div "Member Provided P..." at bounding box center [64, 146] width 43 height 6
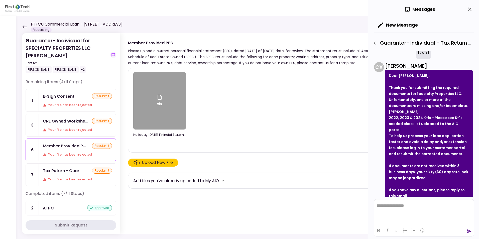
click at [375, 44] on icon "button" at bounding box center [375, 43] width 6 height 6
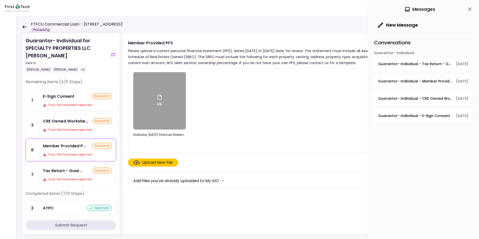
click at [421, 82] on span "Guarantor- Individual - Member Provided PFS" at bounding box center [415, 81] width 74 height 5
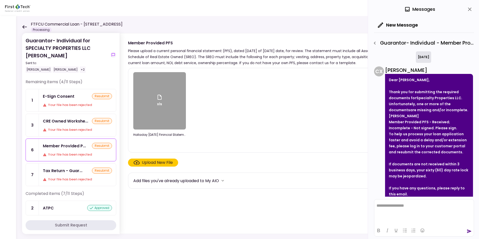
scroll to position [29, 0]
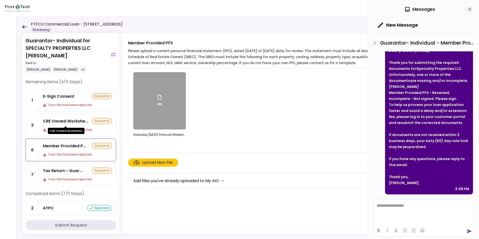
click at [58, 122] on div "CRE Owned Workshe..." at bounding box center [65, 121] width 45 height 6
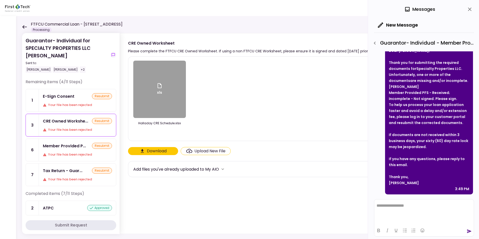
click at [376, 43] on icon "button" at bounding box center [375, 43] width 6 height 6
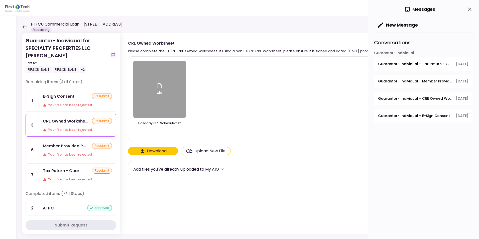
click at [421, 98] on span "Guarantor- Individual - CRE Owned Worksheet" at bounding box center [415, 98] width 74 height 5
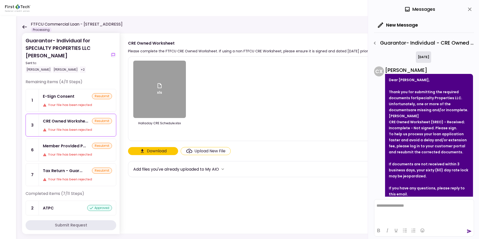
scroll to position [29, 0]
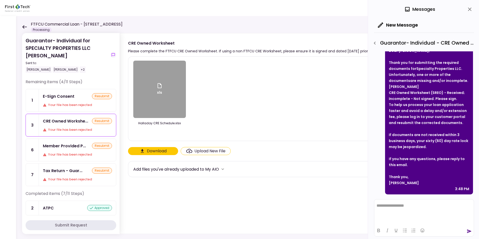
click at [62, 100] on div "E-Sign Consent resubmit Your file has been rejected" at bounding box center [77, 100] width 77 height 22
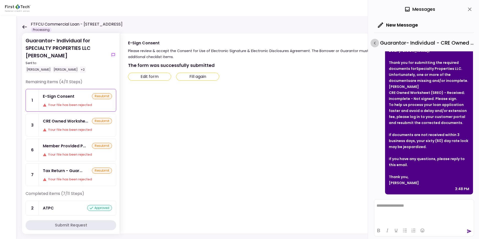
click at [375, 43] on icon "button" at bounding box center [375, 43] width 2 height 3
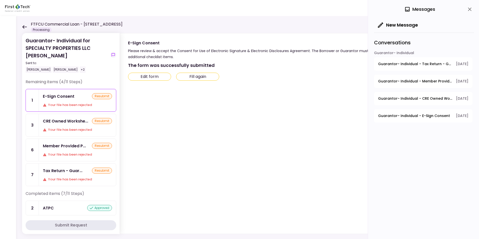
click at [415, 116] on span "Guarantor- Individual - E-Sign Consent" at bounding box center [414, 115] width 72 height 5
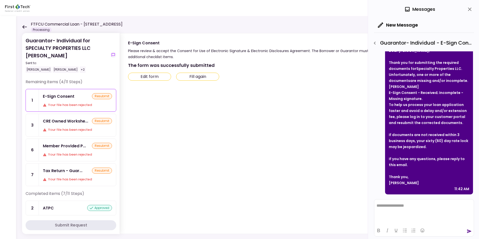
click at [470, 10] on icon "close" at bounding box center [470, 9] width 6 height 6
